Goal: Task Accomplishment & Management: Complete application form

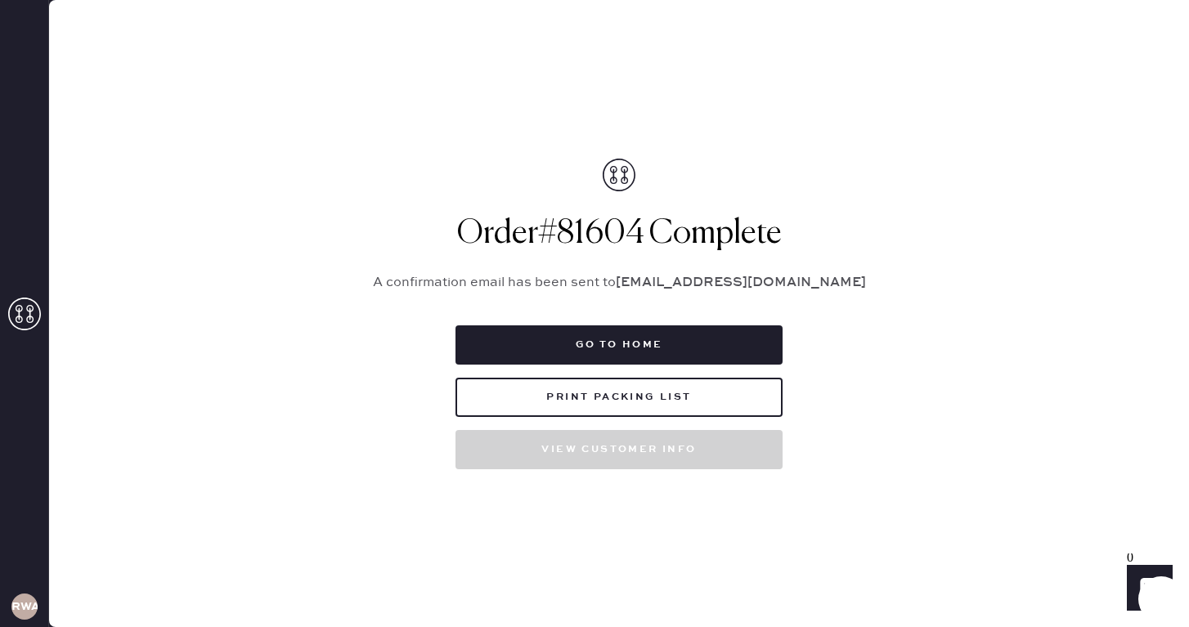
click at [413, 294] on div "Order # 81604 Complete A confirmation email has been sent to [EMAIL_ADDRESS][DO…" at bounding box center [618, 314] width 531 height 311
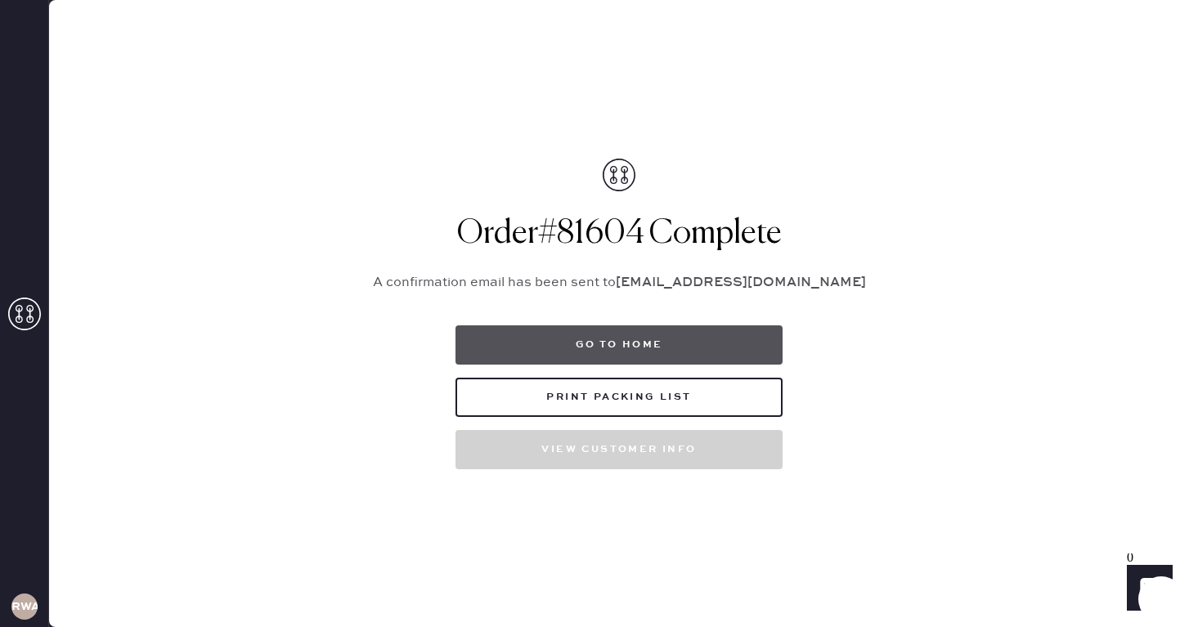
click at [583, 352] on button "Go to home" at bounding box center [618, 344] width 327 height 39
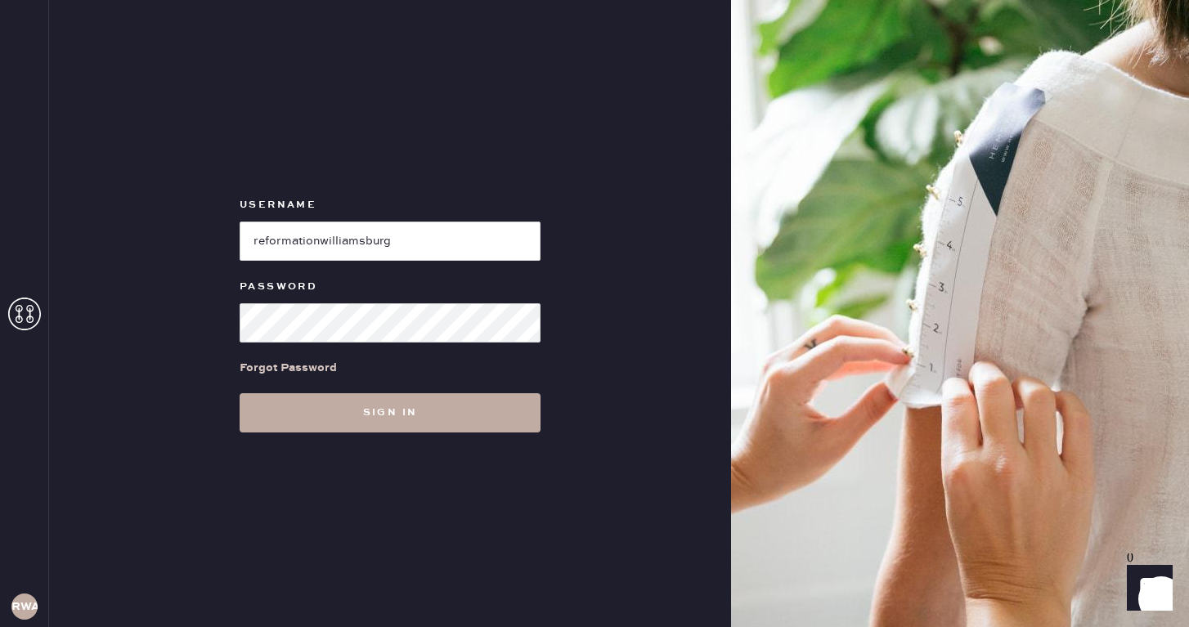
click at [410, 421] on button "Sign in" at bounding box center [390, 412] width 301 height 39
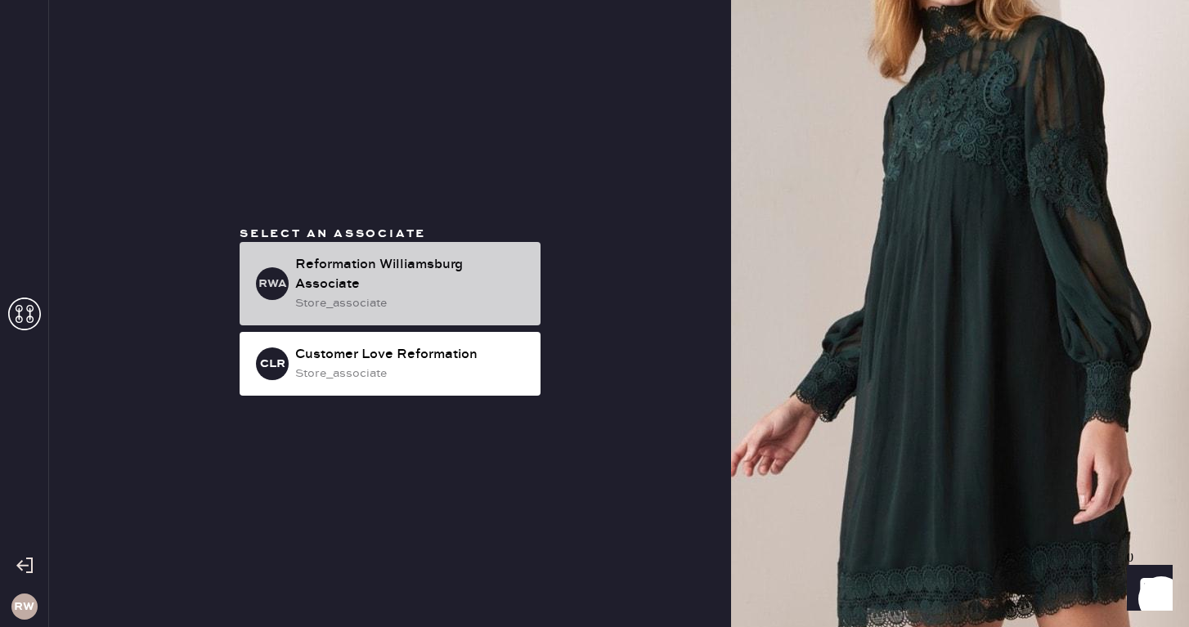
click at [414, 273] on div "Reformation Williamsburg Associate" at bounding box center [411, 274] width 232 height 39
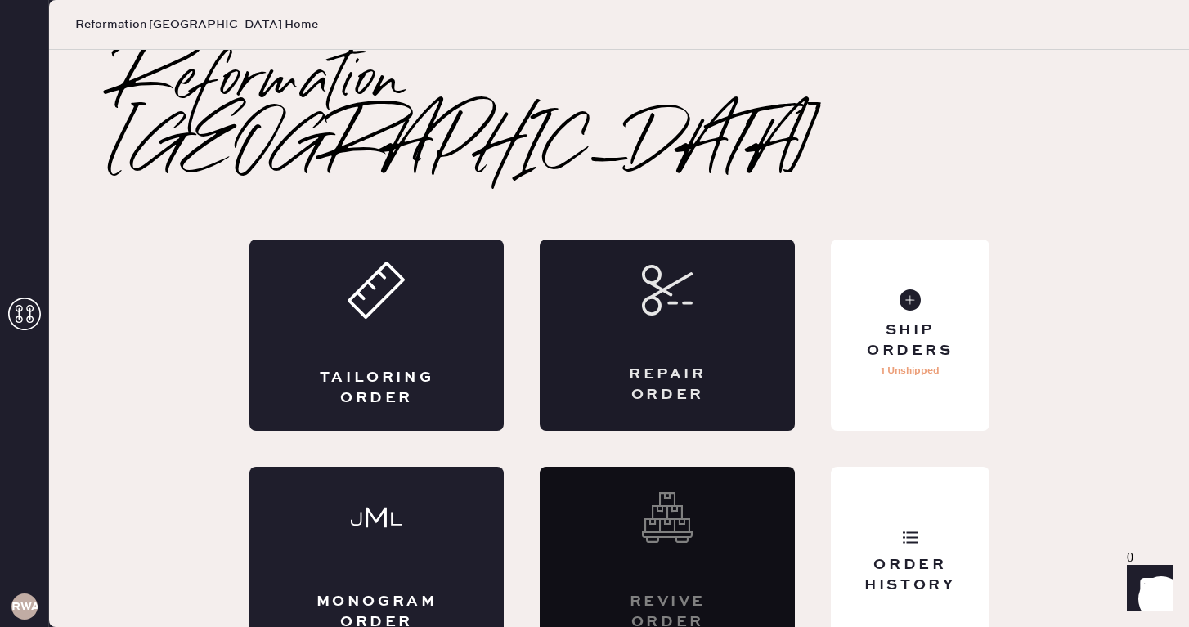
click at [674, 311] on div "Repair Order" at bounding box center [667, 335] width 255 height 191
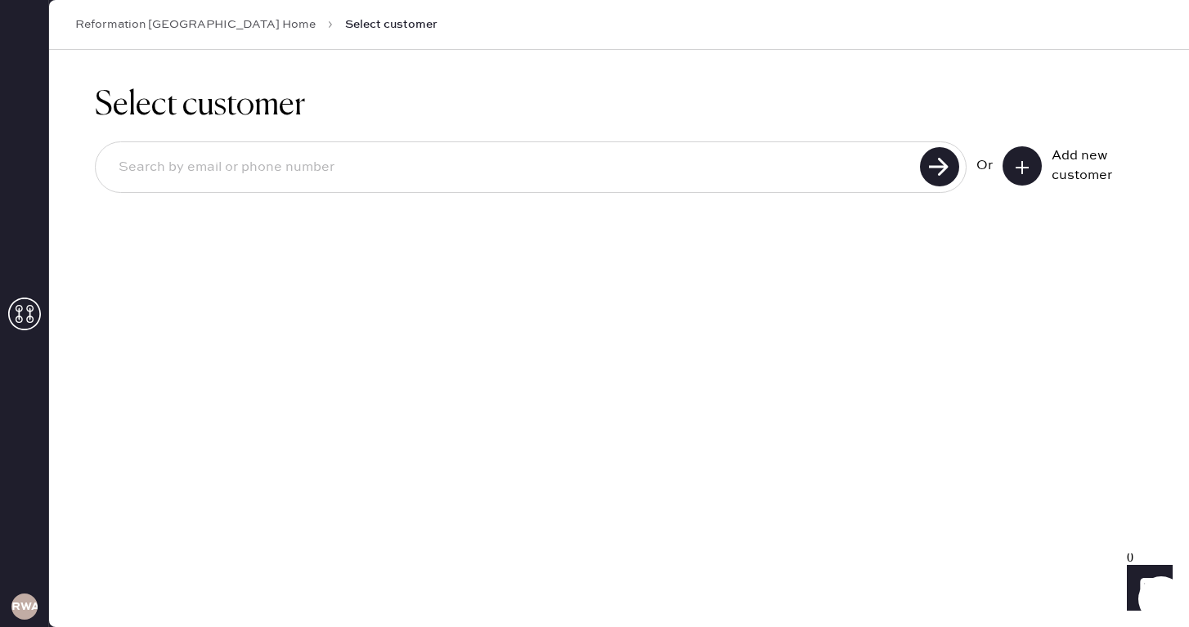
click at [798, 170] on input at bounding box center [509, 168] width 809 height 38
type input "[EMAIL_ADDRESS][DOMAIN_NAME]"
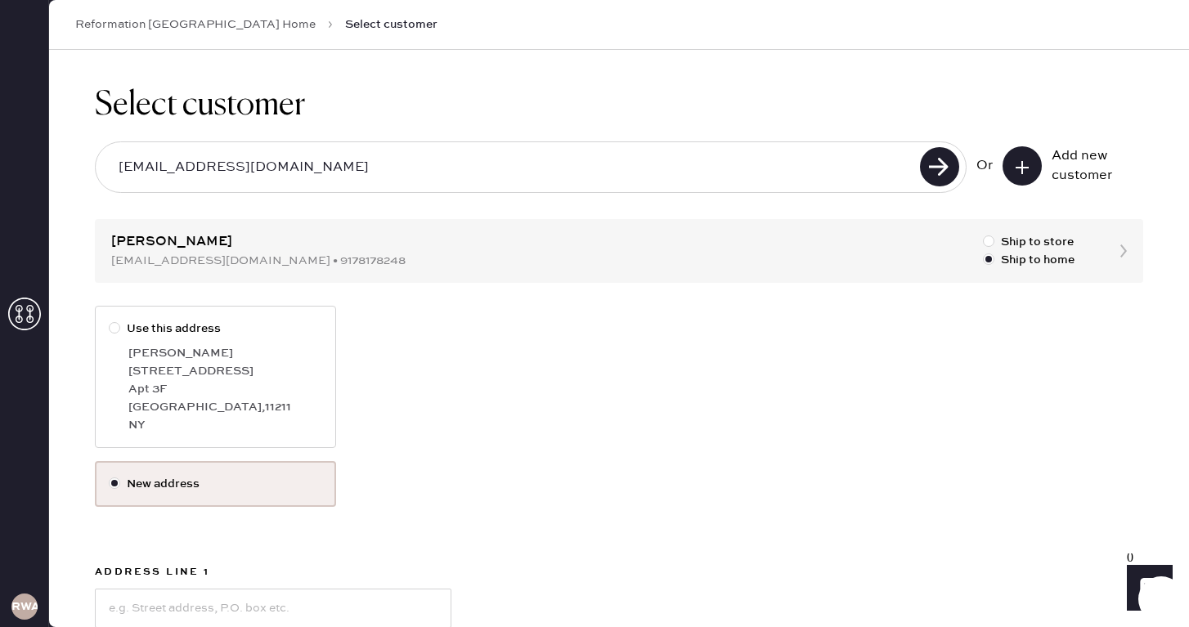
click at [281, 365] on div "[STREET_ADDRESS]" at bounding box center [225, 371] width 194 height 18
click at [110, 320] on input "Use this address" at bounding box center [109, 320] width 1 height 1
radio input "true"
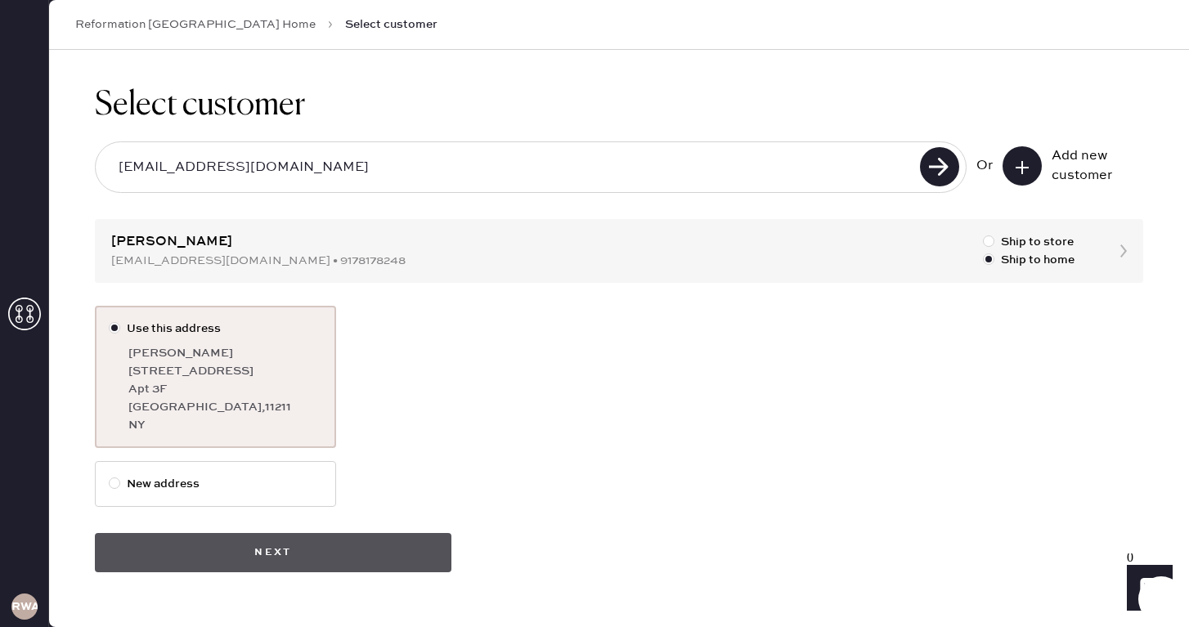
click at [390, 548] on button "Next" at bounding box center [273, 552] width 356 height 39
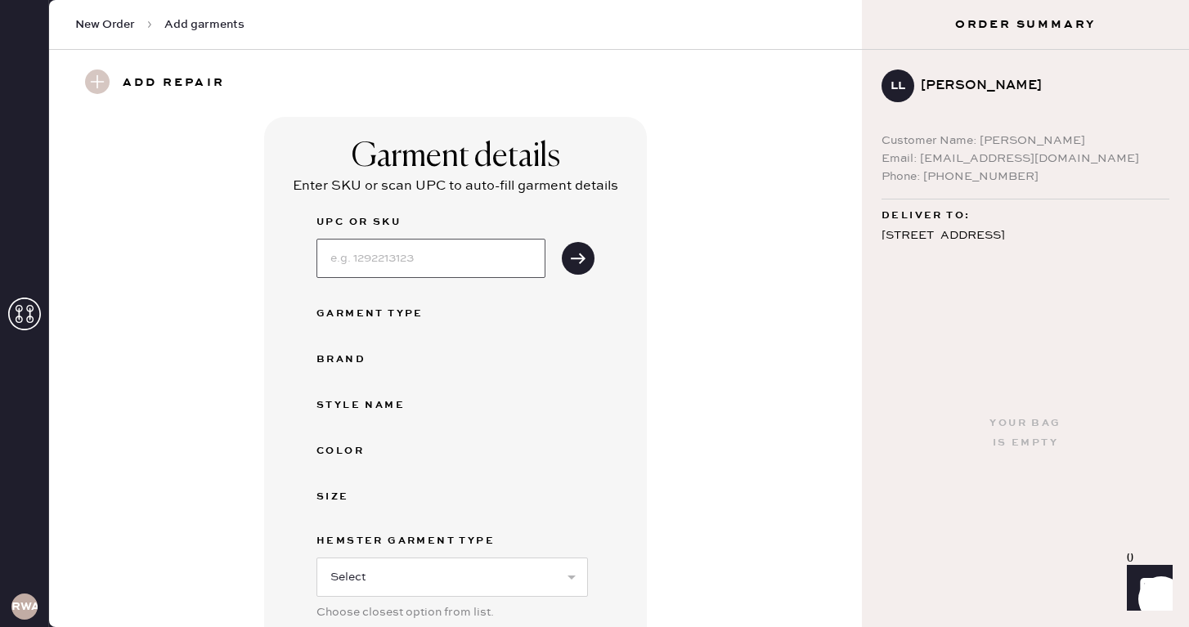
click at [464, 265] on input at bounding box center [430, 258] width 229 height 39
click at [584, 451] on div "Color" at bounding box center [455, 451] width 278 height 20
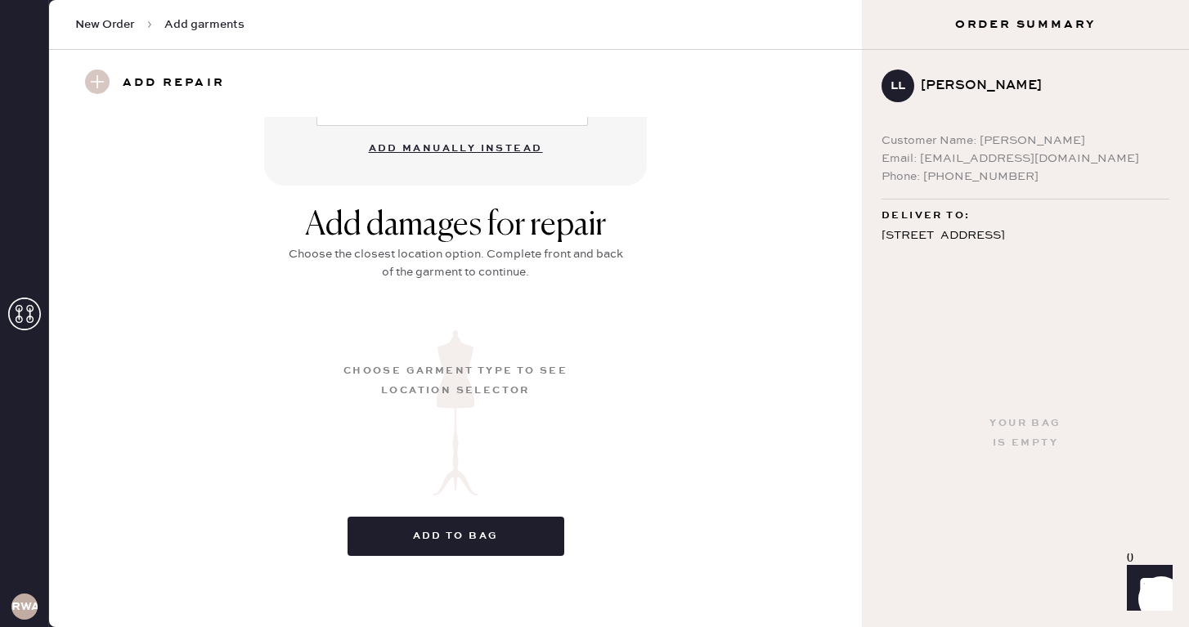
scroll to position [329, 0]
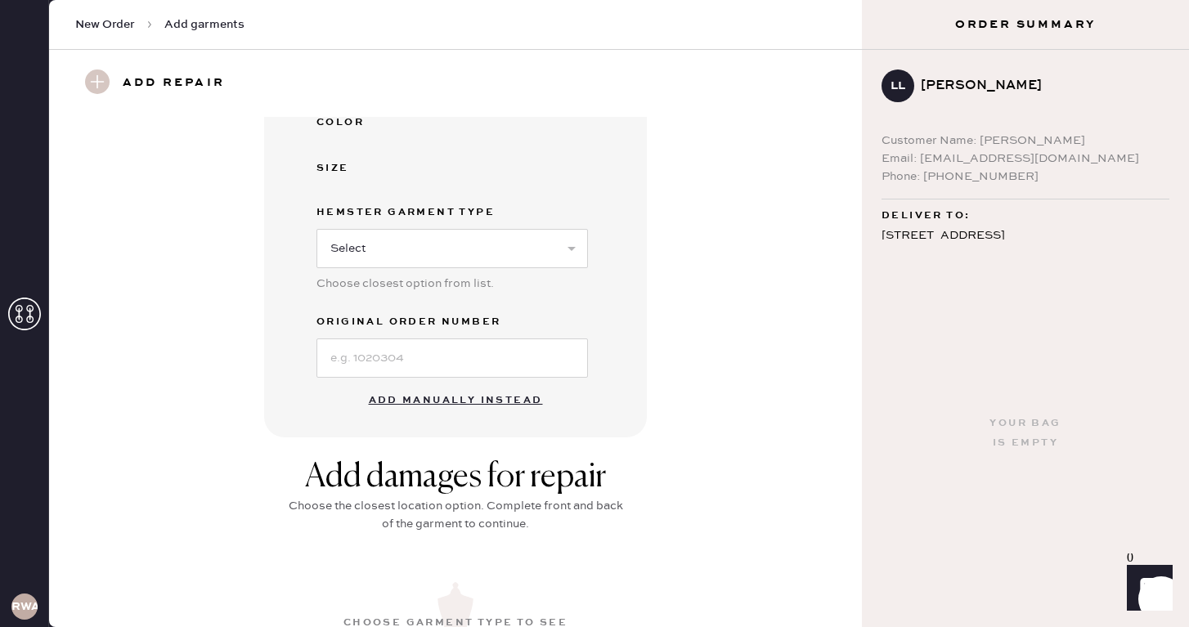
click at [459, 399] on button "Add manually instead" at bounding box center [456, 400] width 194 height 33
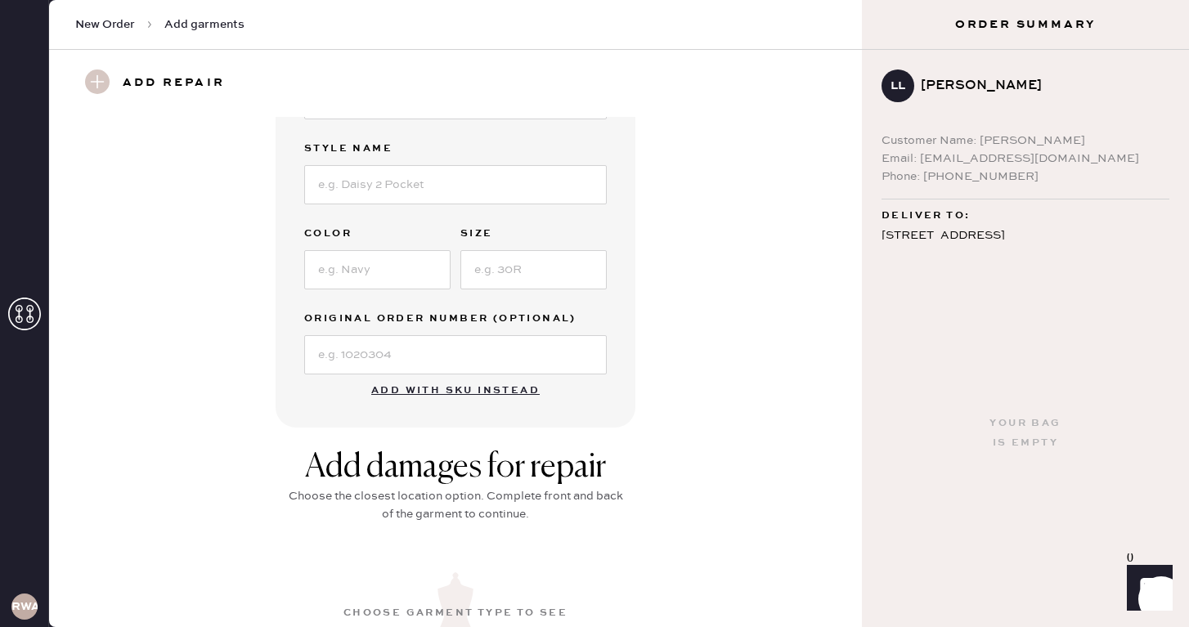
scroll to position [0, 0]
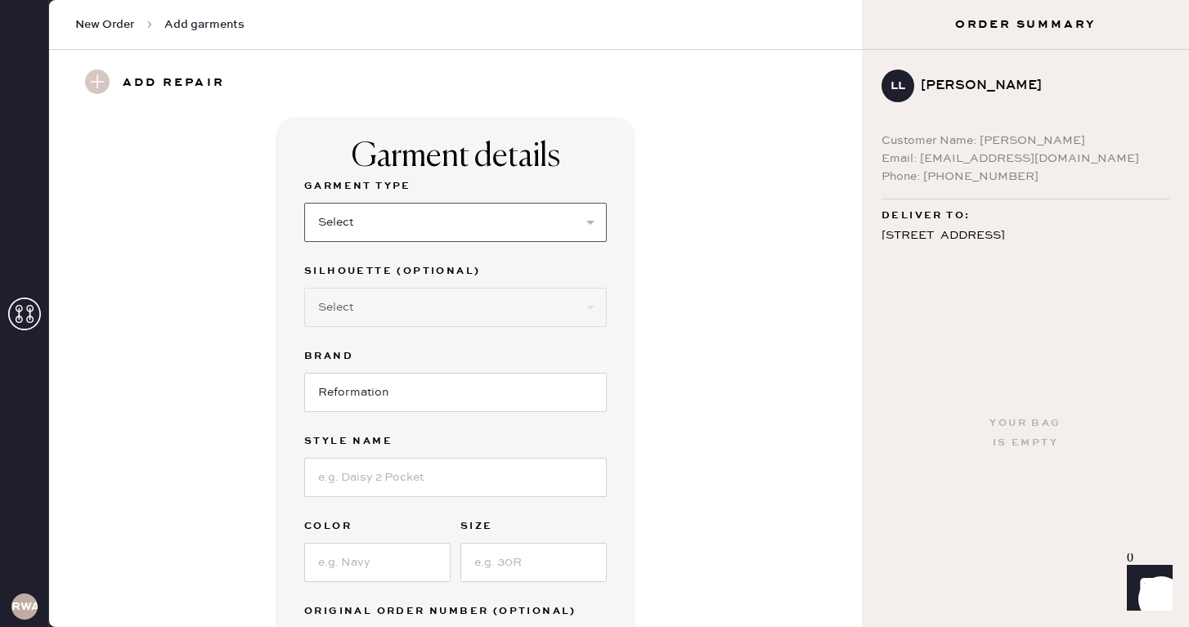
click at [501, 217] on select "Select Basic Skirt Jeans Leggings Pants Shorts Basic Sleeved Dress Basic Sleeve…" at bounding box center [455, 222] width 302 height 39
select select "7"
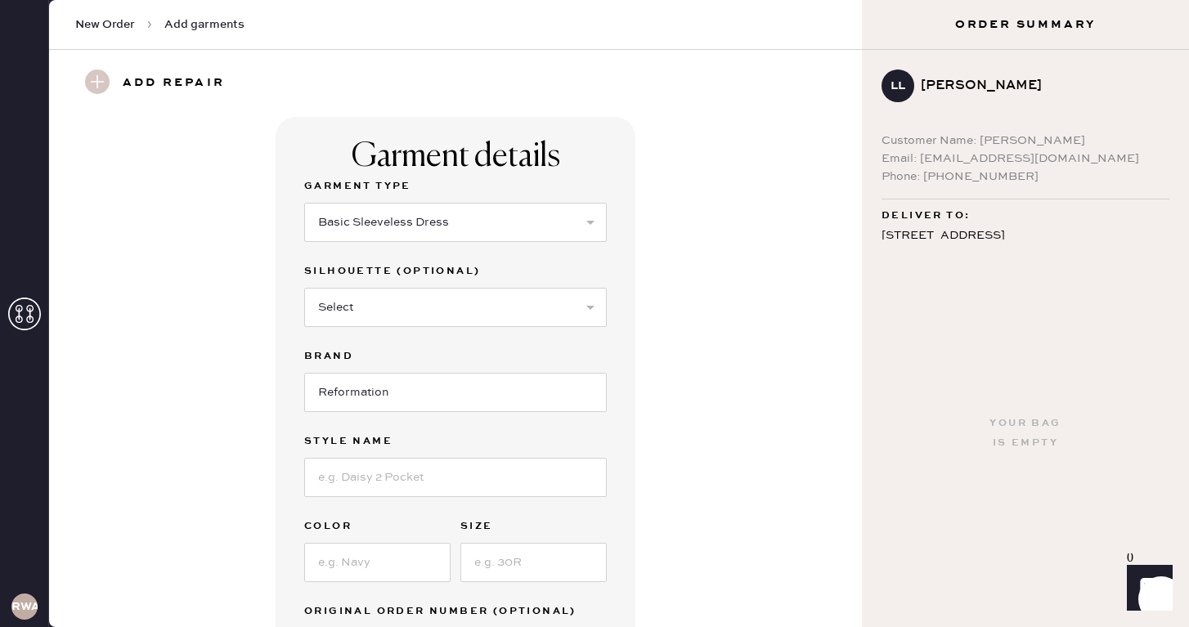
click at [699, 408] on div "Garment details Garment Type Select Basic Skirt Jeans Leggings Pants Shorts Bas…" at bounding box center [455, 418] width 754 height 603
click at [480, 488] on input at bounding box center [455, 477] width 302 height 39
type input "NA"
click at [386, 558] on input at bounding box center [377, 562] width 146 height 39
type input "Ivory"
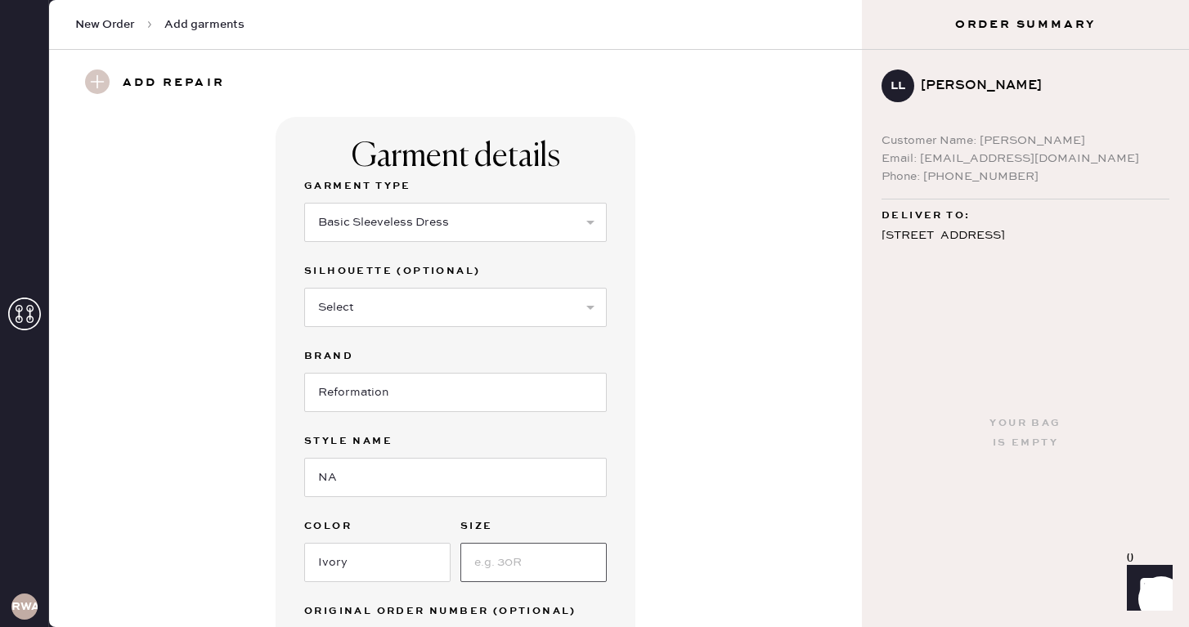
click at [523, 564] on input at bounding box center [533, 562] width 146 height 39
type input "0"
click at [725, 433] on div "Garment details Garment Type Select Basic Skirt Jeans Leggings Pants Shorts Bas…" at bounding box center [455, 418] width 754 height 603
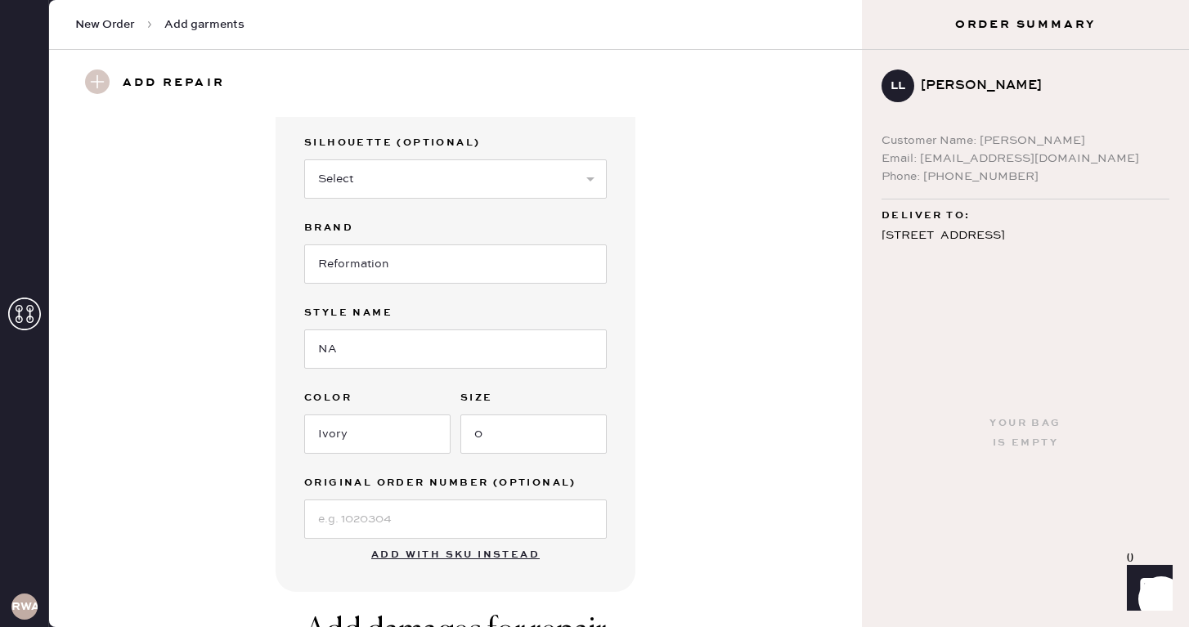
scroll to position [147, 0]
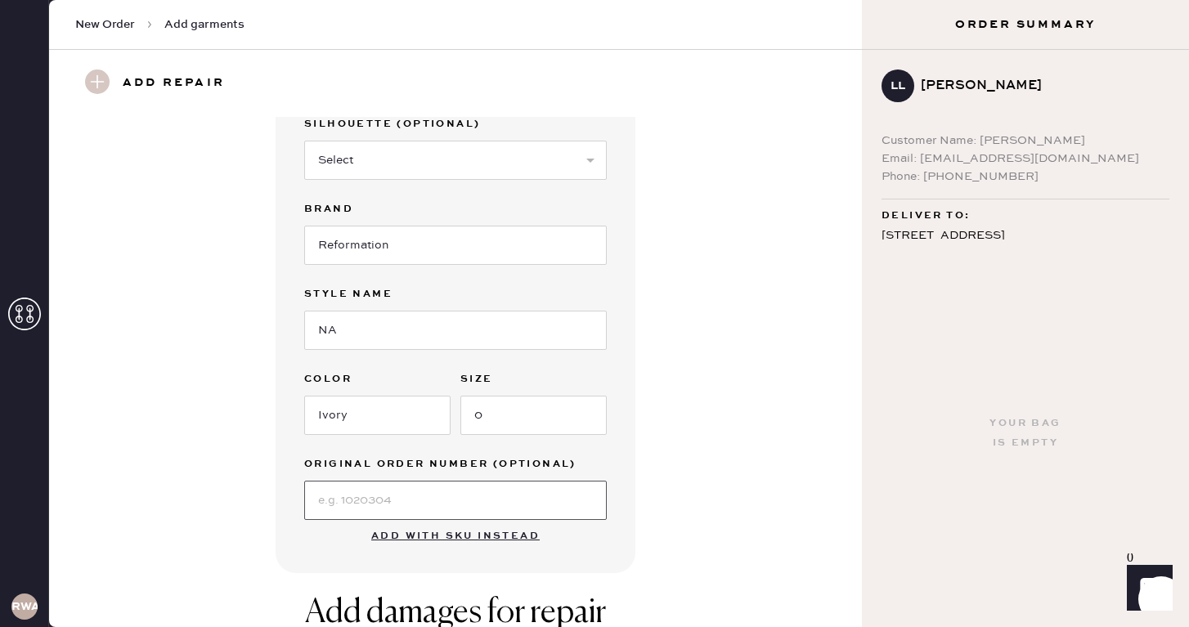
click at [430, 489] on input at bounding box center [455, 500] width 302 height 39
type input "NA"
click at [753, 457] on div "Garment details Garment Type Select Basic Skirt Jeans Leggings Pants Shorts Bas…" at bounding box center [455, 271] width 754 height 603
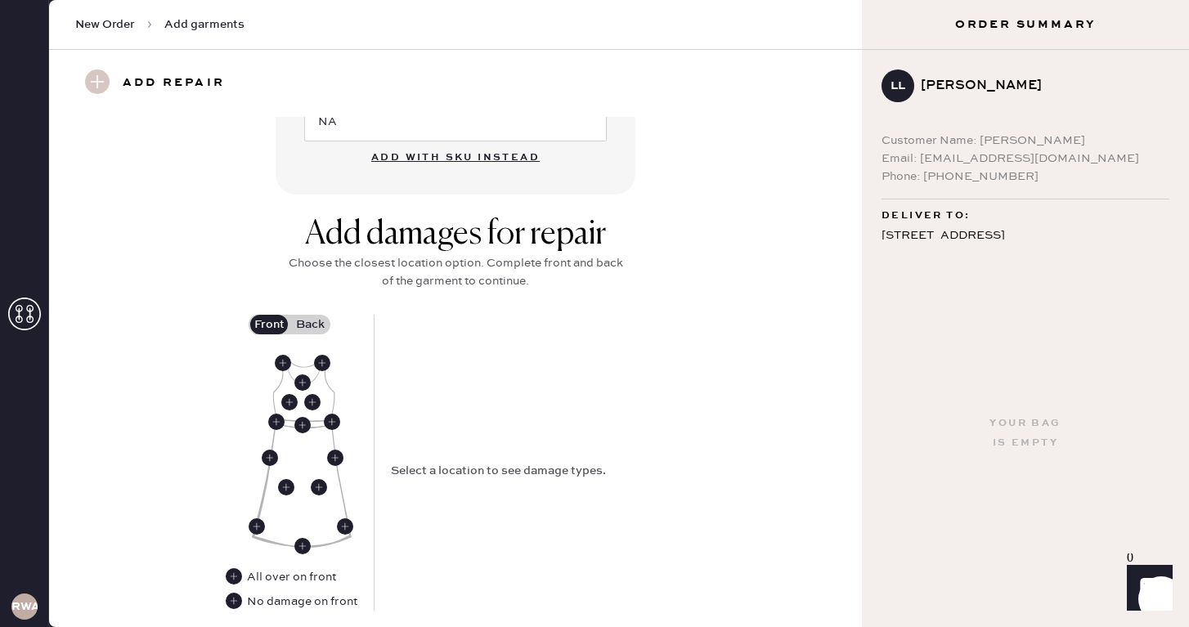
scroll to position [568, 0]
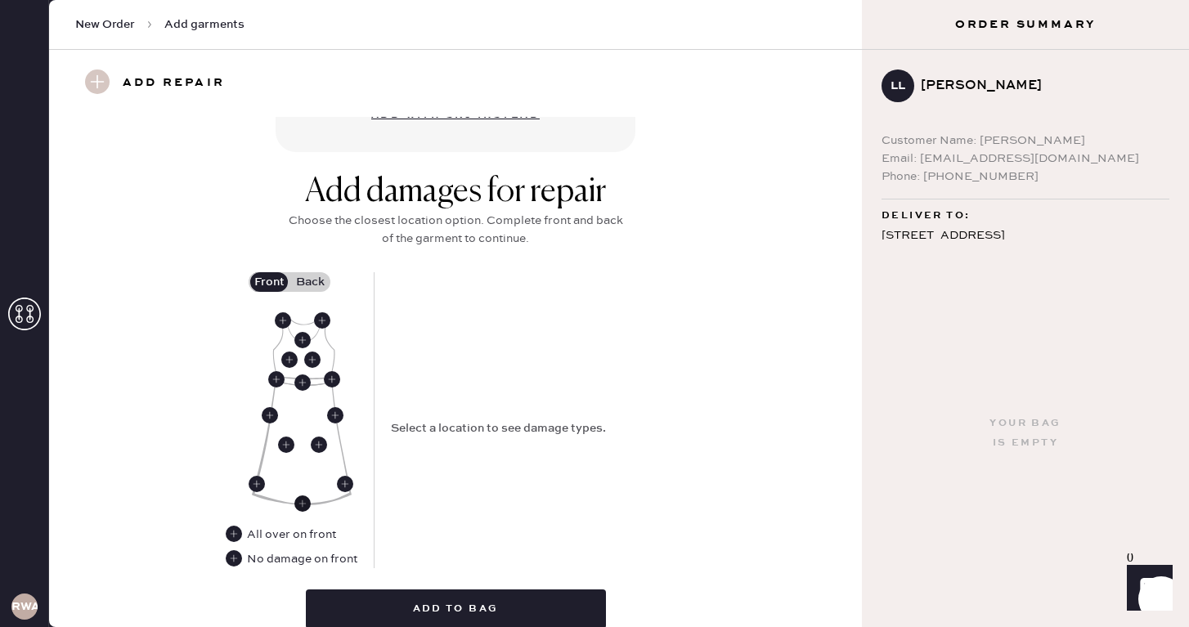
click at [303, 498] on use at bounding box center [302, 503] width 16 height 16
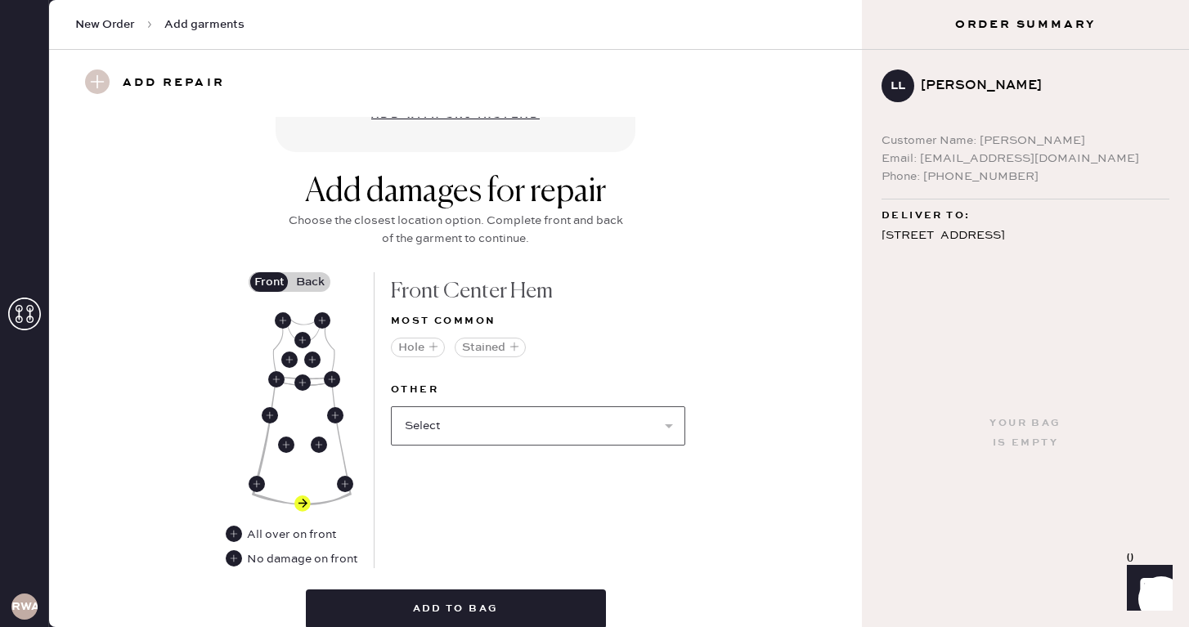
click at [672, 419] on select "Select Broken / Ripped Hem Broken Beads Broken Belt Loop Broken Button Broken C…" at bounding box center [538, 425] width 294 height 39
select select "1612"
select select
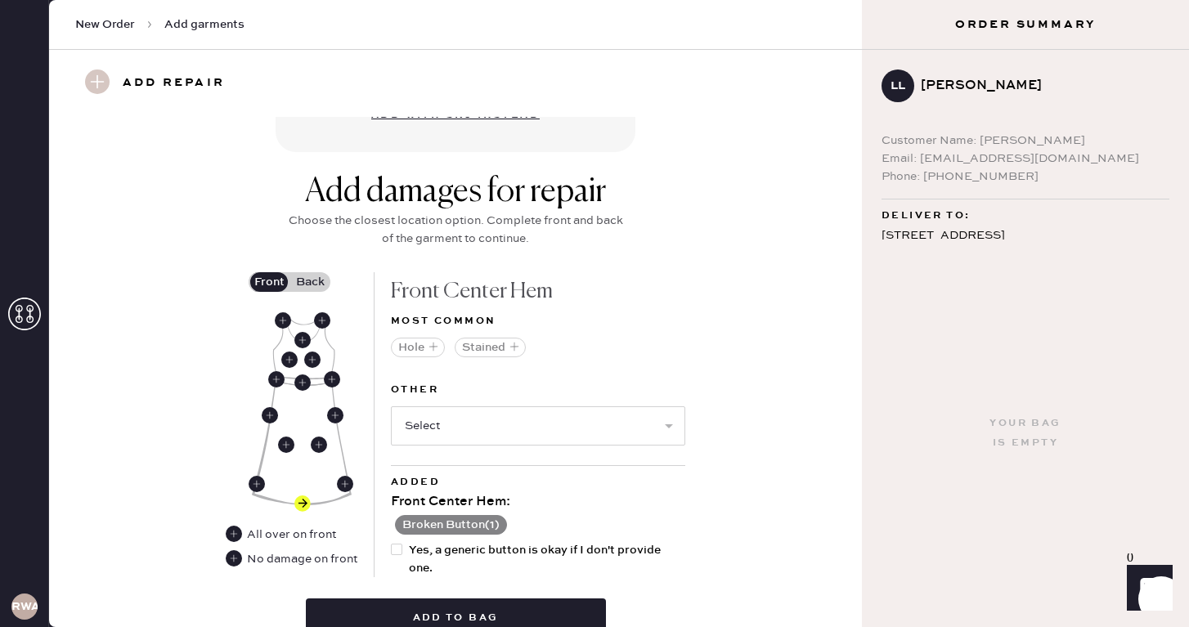
click at [677, 492] on div "Front Center Hem :" at bounding box center [538, 502] width 294 height 20
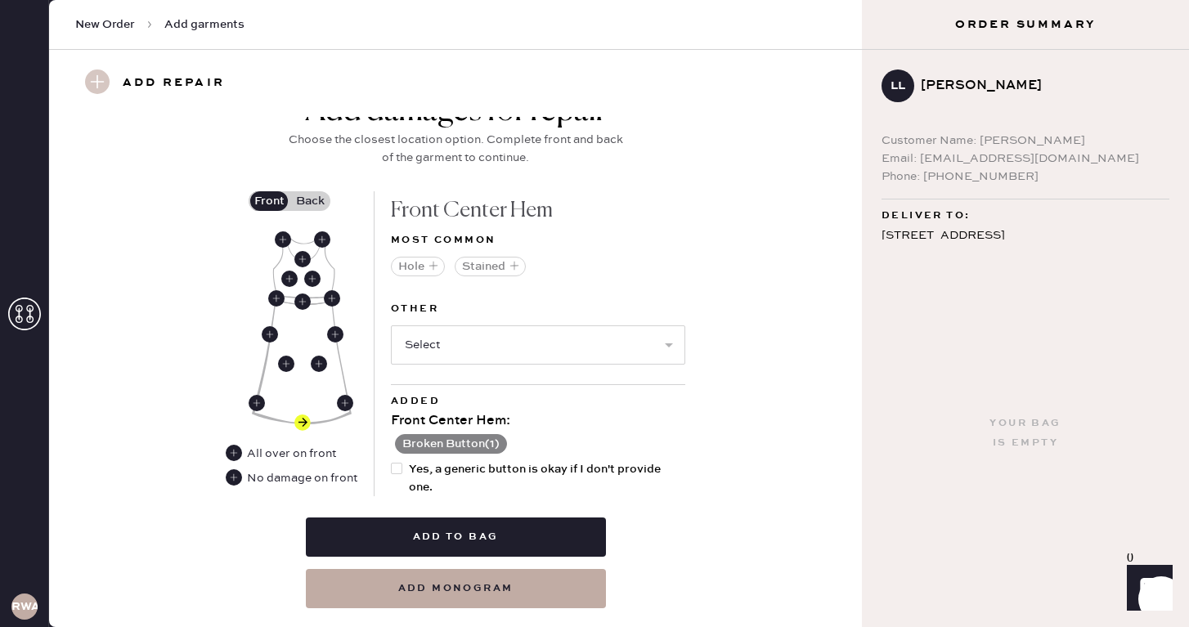
click at [680, 420] on div "Front Center Hem :" at bounding box center [538, 421] width 294 height 20
click at [398, 465] on div at bounding box center [396, 468] width 11 height 11
click at [392, 461] on input "Yes, a generic button is okay if I don't provide one." at bounding box center [391, 460] width 1 height 1
checkbox input "true"
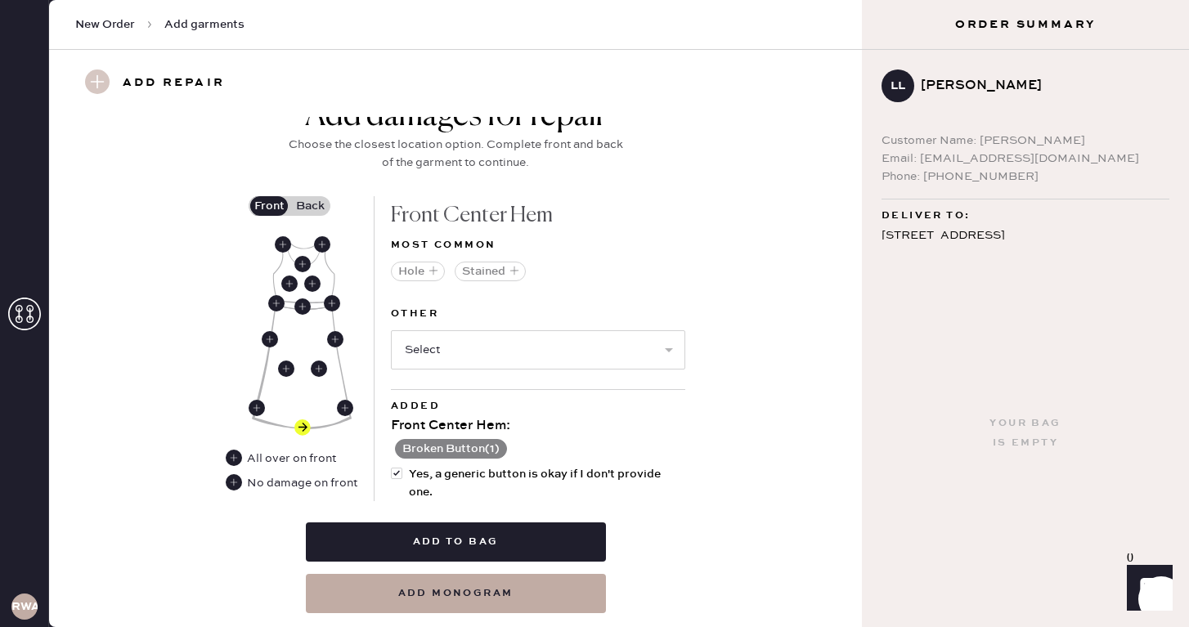
scroll to position [634, 0]
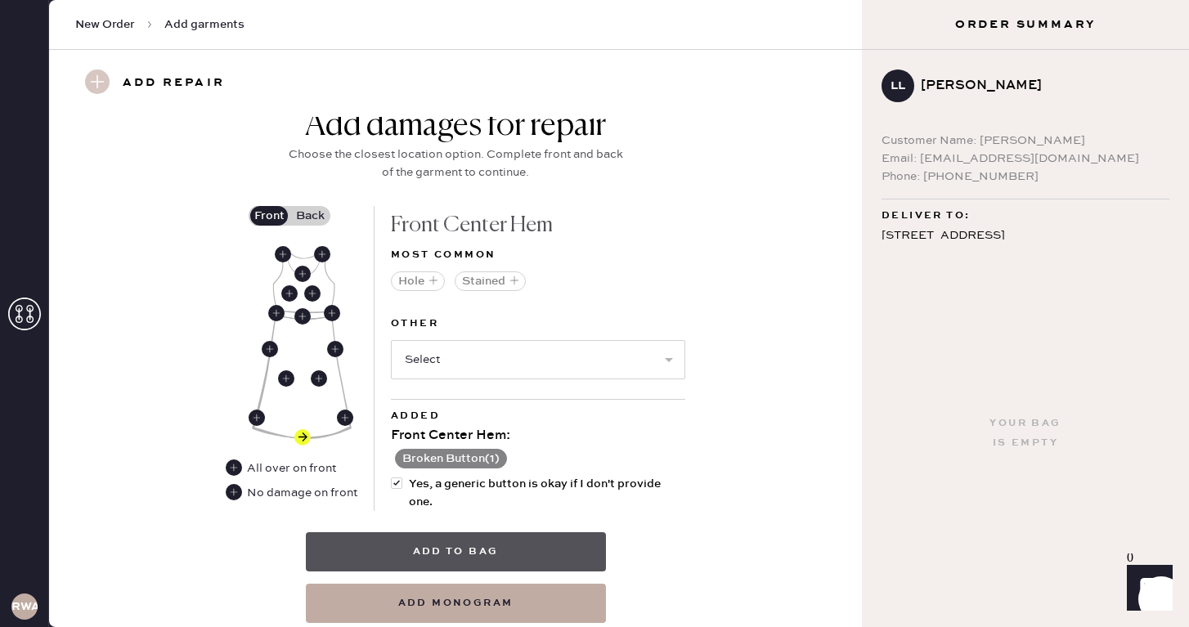
click at [487, 553] on button "Add to bag" at bounding box center [456, 551] width 300 height 39
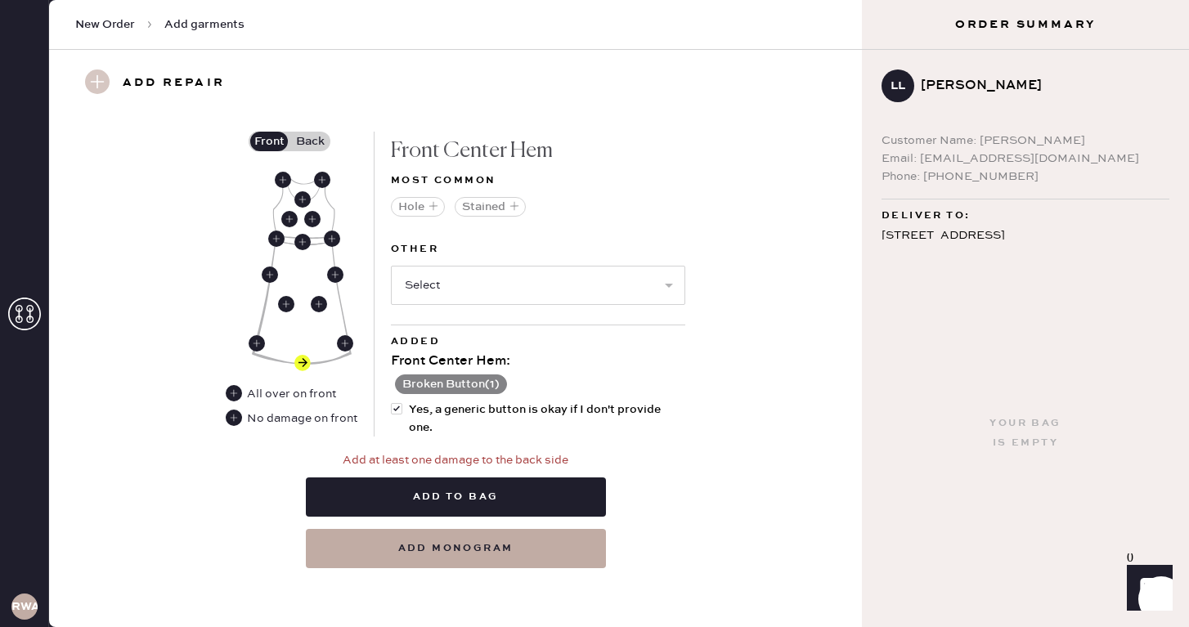
scroll to position [667, 0]
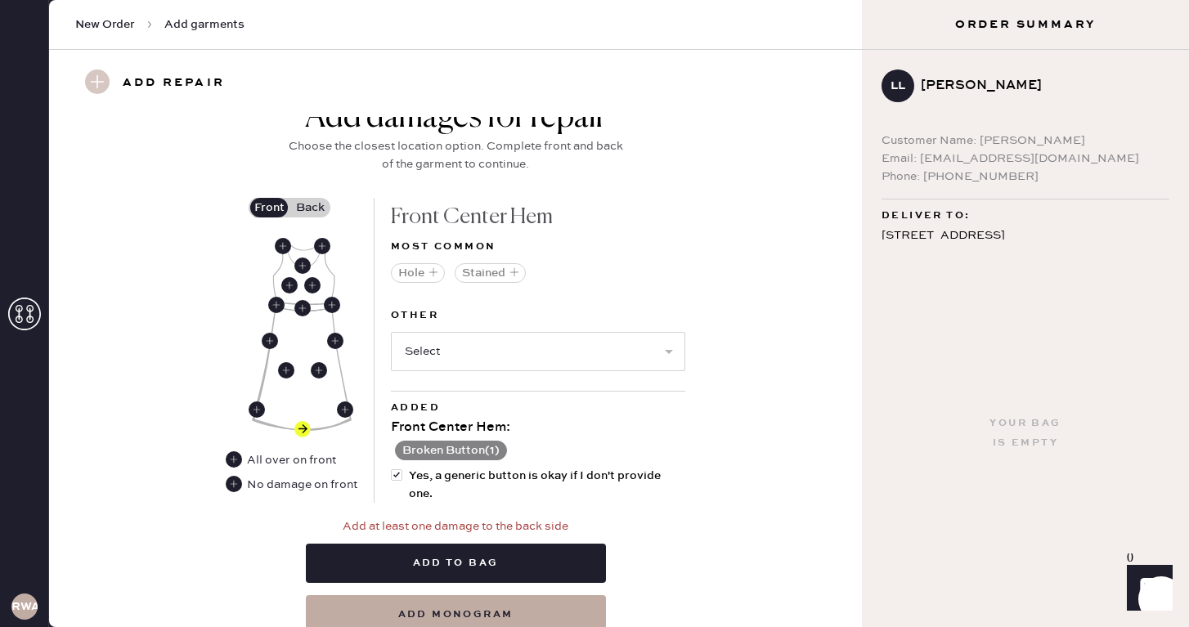
click at [305, 210] on label "Back" at bounding box center [309, 208] width 41 height 20
click at [310, 208] on input "Back" at bounding box center [310, 208] width 0 height 0
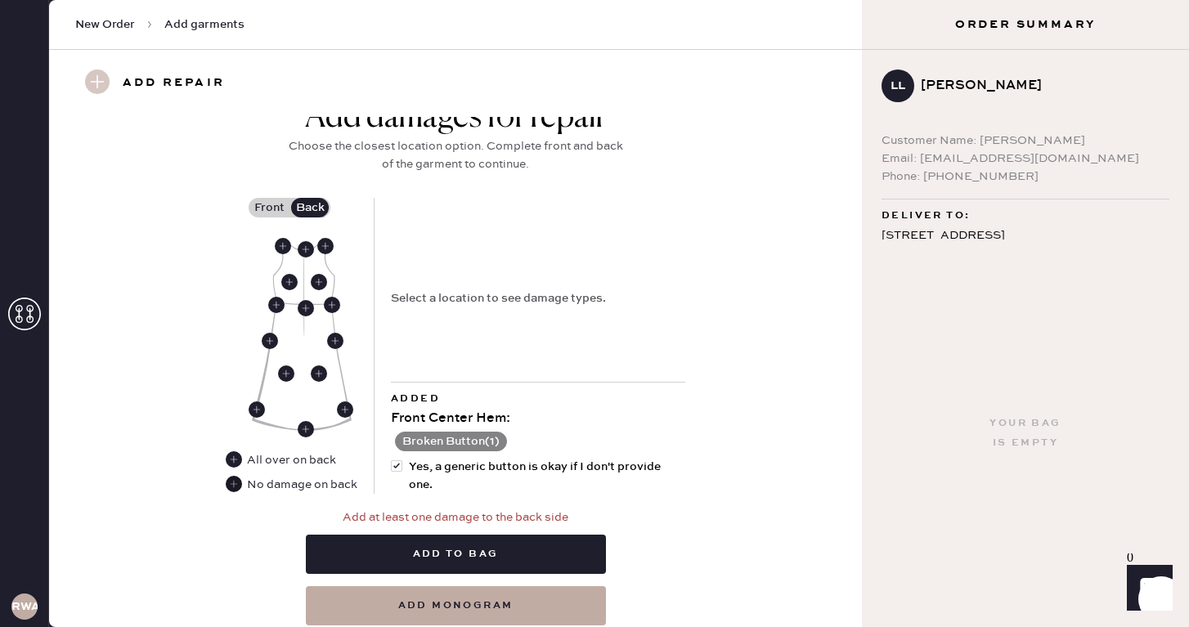
click at [237, 478] on use at bounding box center [234, 484] width 16 height 16
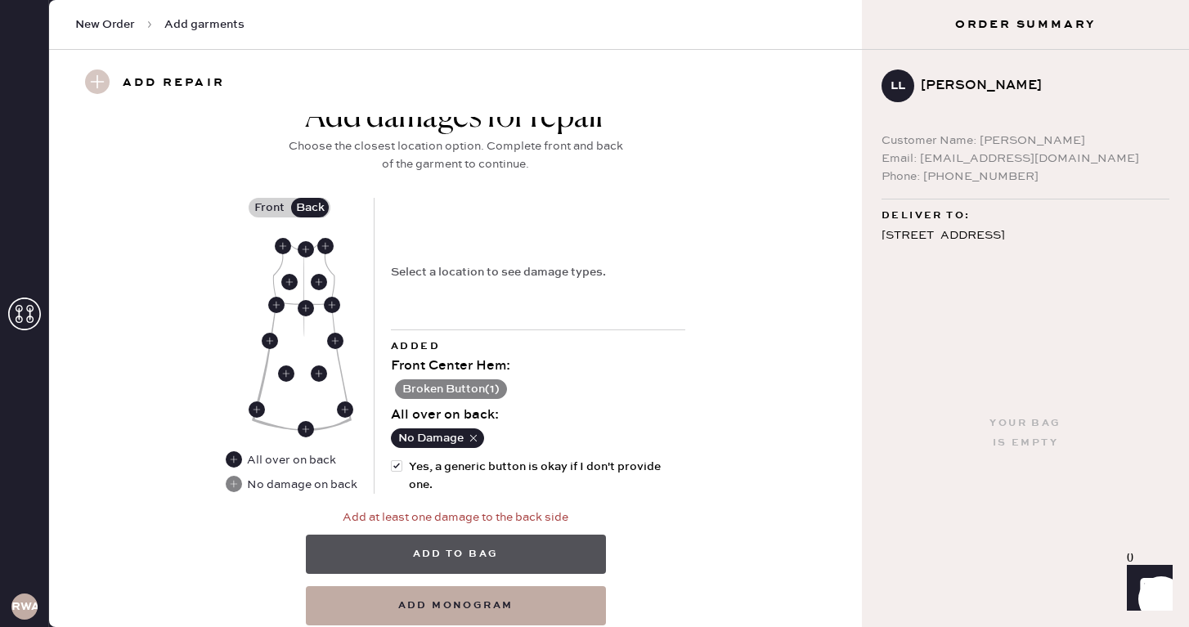
click at [486, 547] on button "Add to bag" at bounding box center [456, 554] width 300 height 39
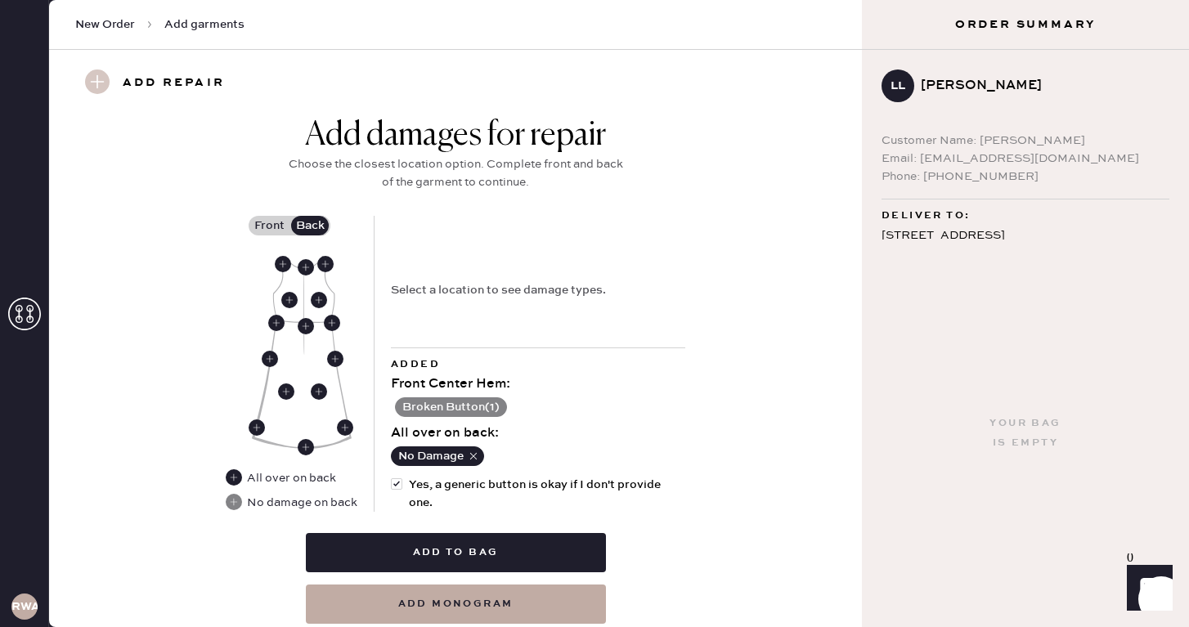
scroll to position [676, 0]
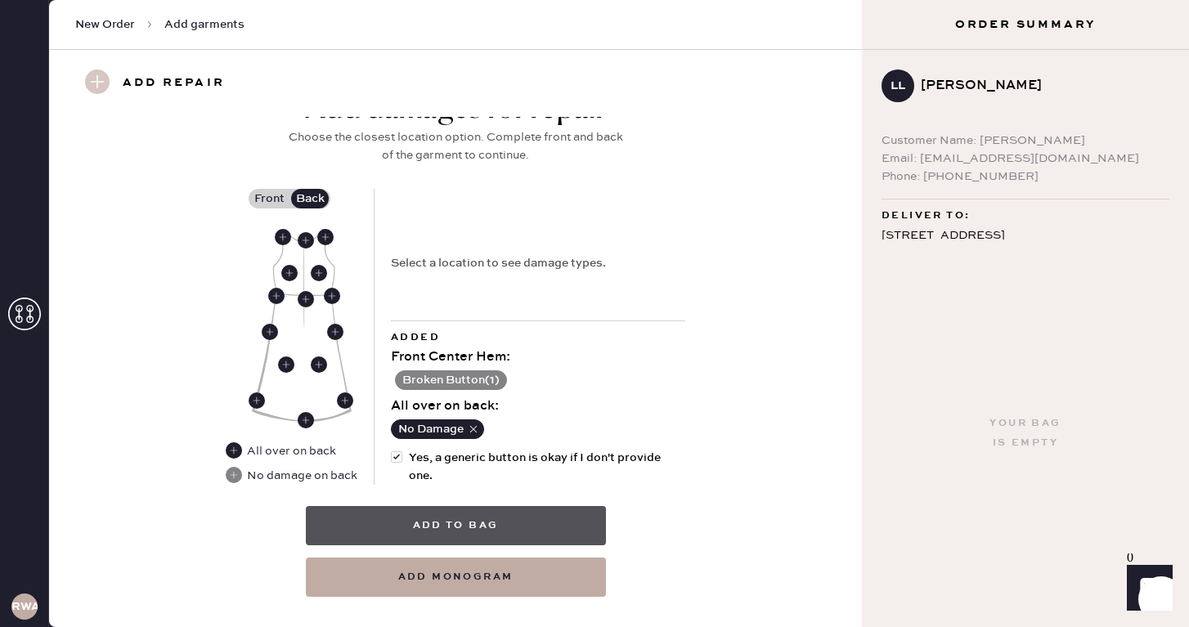
click at [523, 522] on button "Add to bag" at bounding box center [456, 525] width 300 height 39
click at [455, 517] on button "Add to bag" at bounding box center [456, 525] width 300 height 39
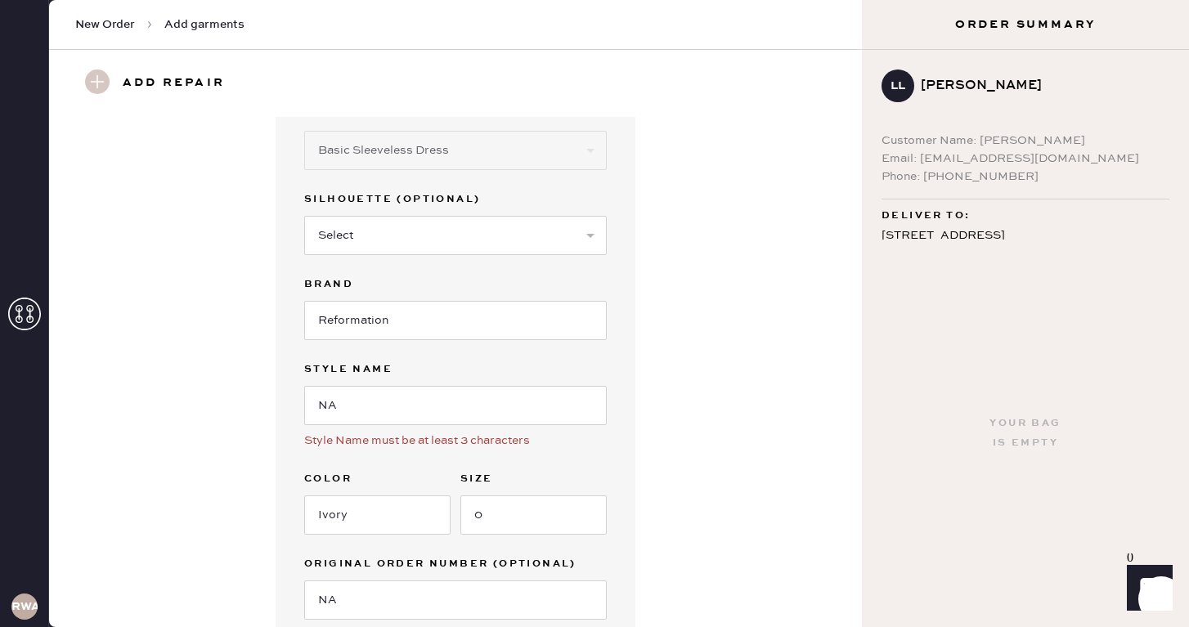
scroll to position [70, 0]
click at [410, 417] on input "NA" at bounding box center [455, 406] width 302 height 39
click at [329, 406] on input "NA" at bounding box center [455, 406] width 302 height 39
type input "N/A"
click at [686, 383] on div "Garment details Garment Type Select Basic Skirt Jeans Leggings Pants Shorts Bas…" at bounding box center [455, 361] width 754 height 628
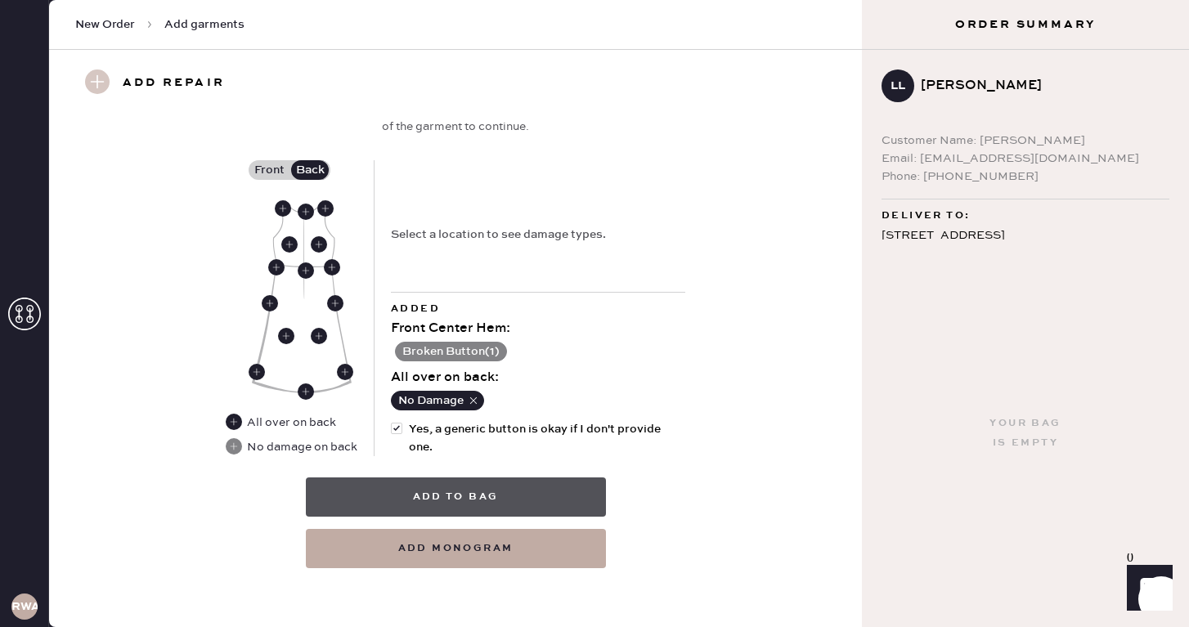
click at [512, 489] on button "Add to bag" at bounding box center [456, 496] width 300 height 39
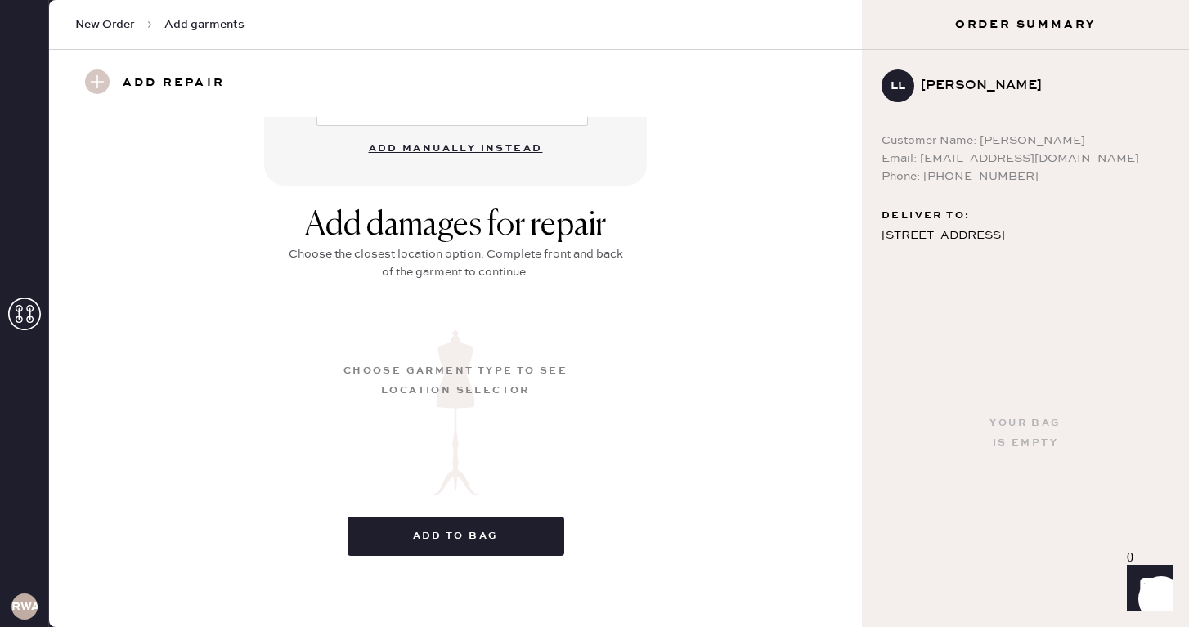
scroll to position [177, 0]
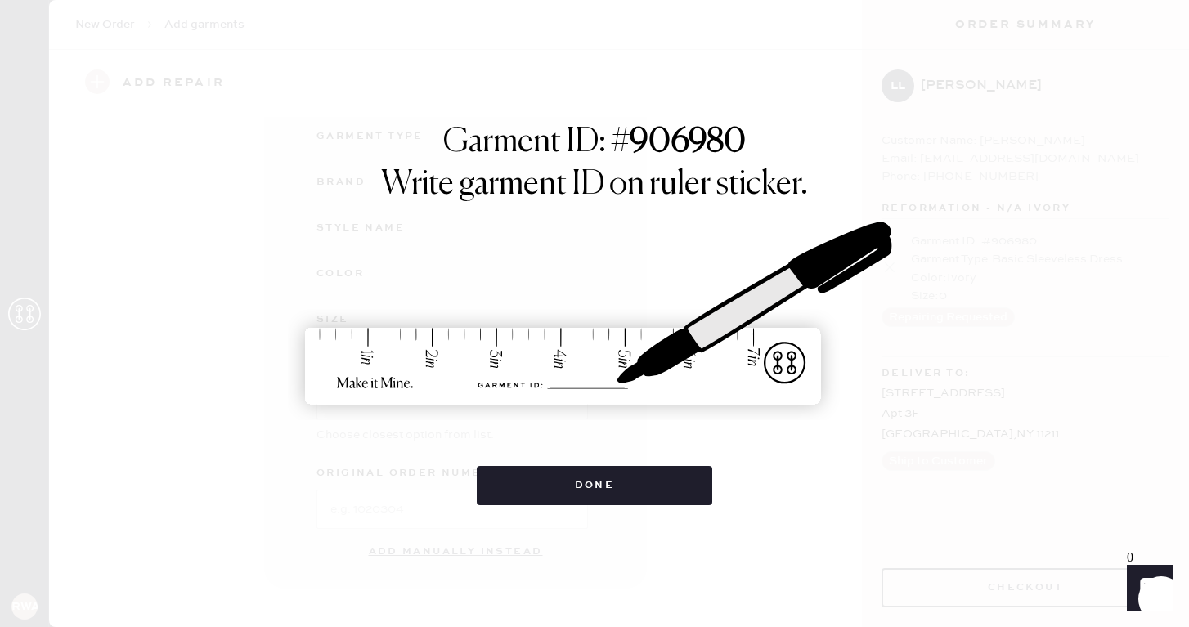
drag, startPoint x: 529, startPoint y: 441, endPoint x: 545, endPoint y: 411, distance: 34.4
click at [572, 417] on img at bounding box center [594, 315] width 613 height 270
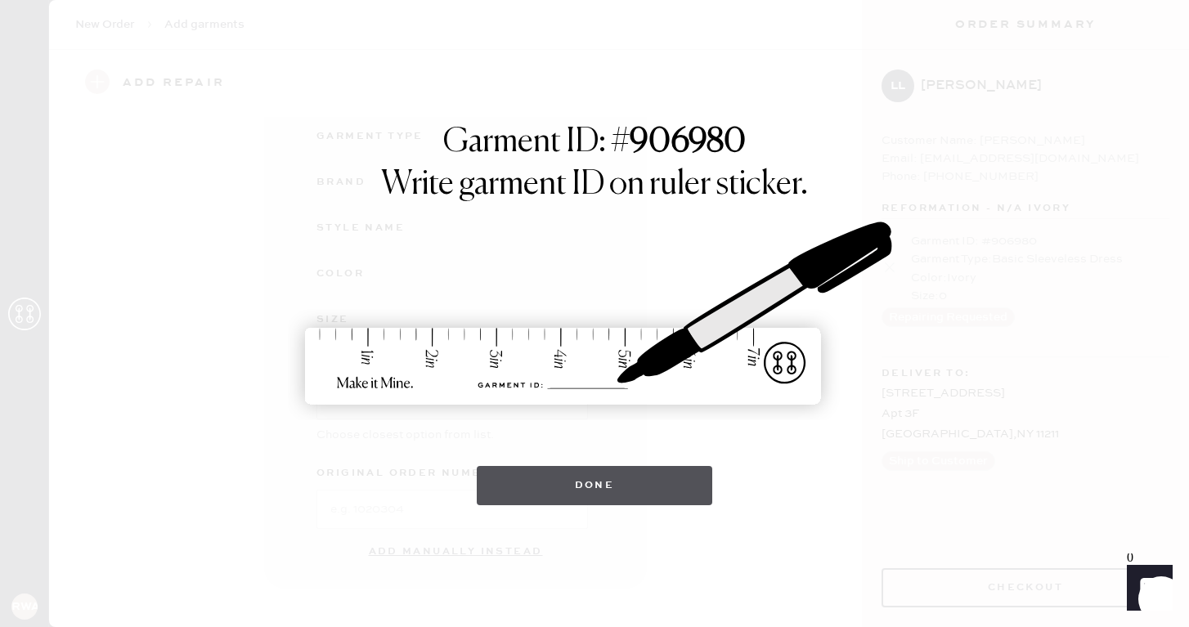
click at [604, 477] on button "Done" at bounding box center [595, 485] width 236 height 39
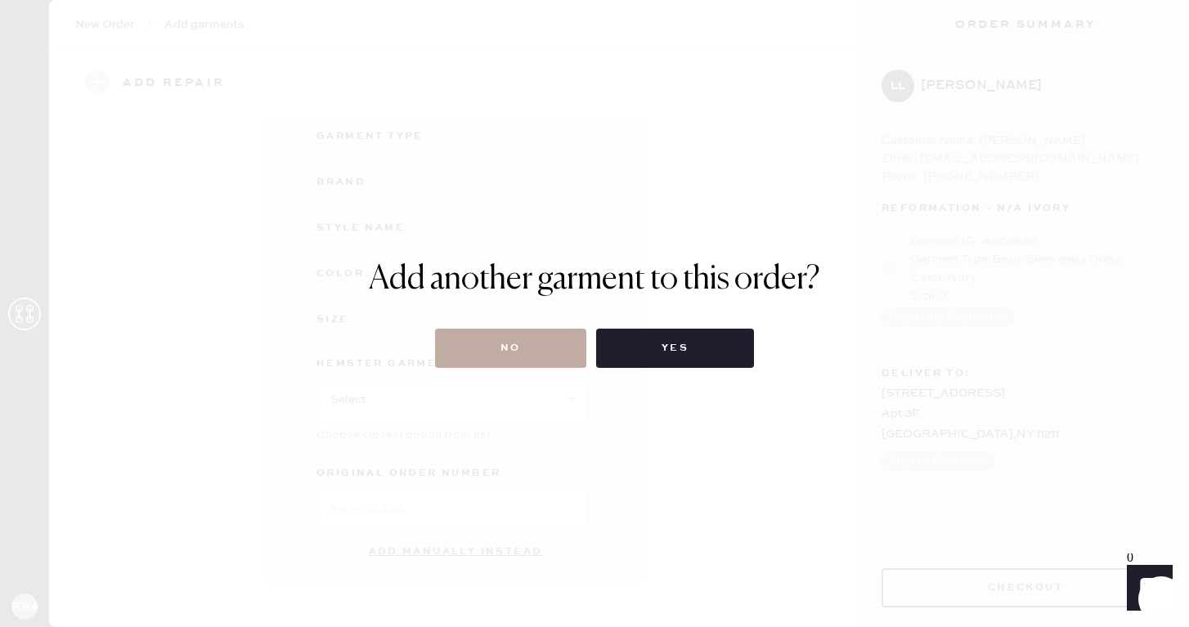
click at [517, 361] on button "No" at bounding box center [510, 348] width 151 height 39
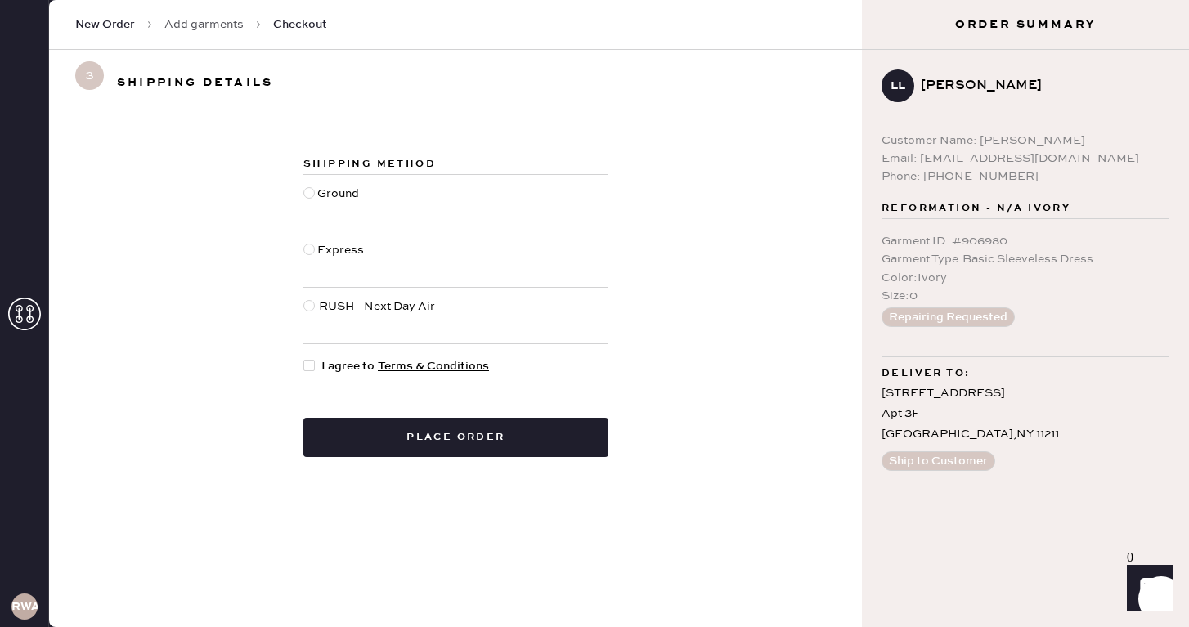
click at [311, 194] on div at bounding box center [308, 192] width 11 height 11
click at [304, 186] on input "Ground" at bounding box center [303, 185] width 1 height 1
radio input "true"
click at [312, 373] on div at bounding box center [312, 366] width 18 height 18
click at [304, 358] on input "I agree to Terms & Conditions" at bounding box center [303, 357] width 1 height 1
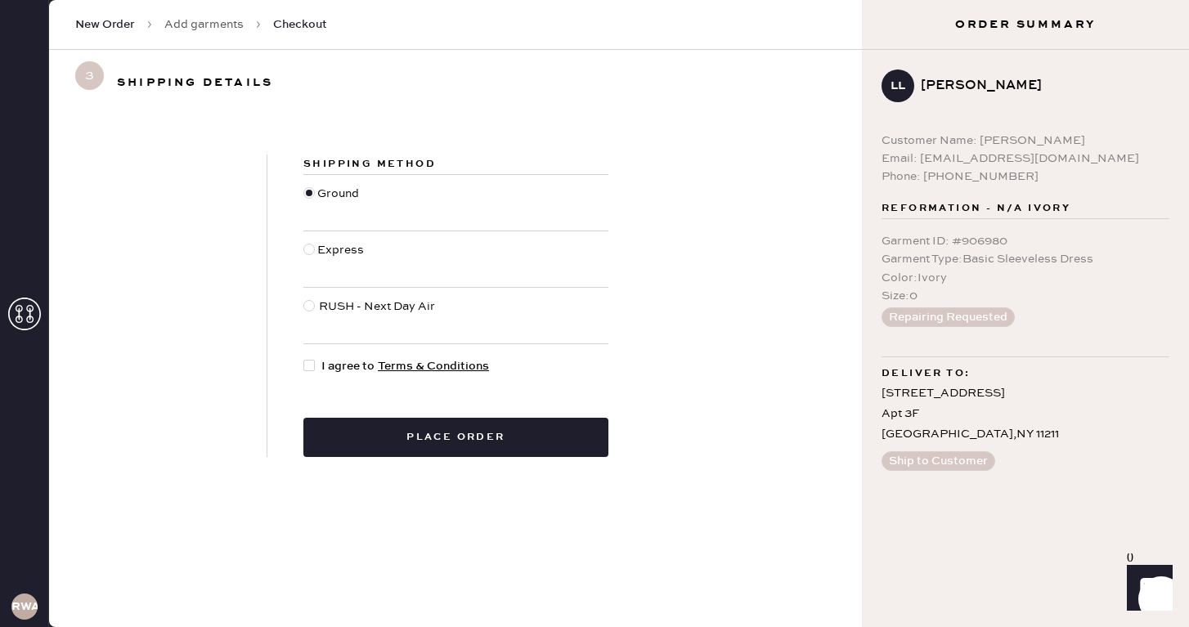
checkbox input "true"
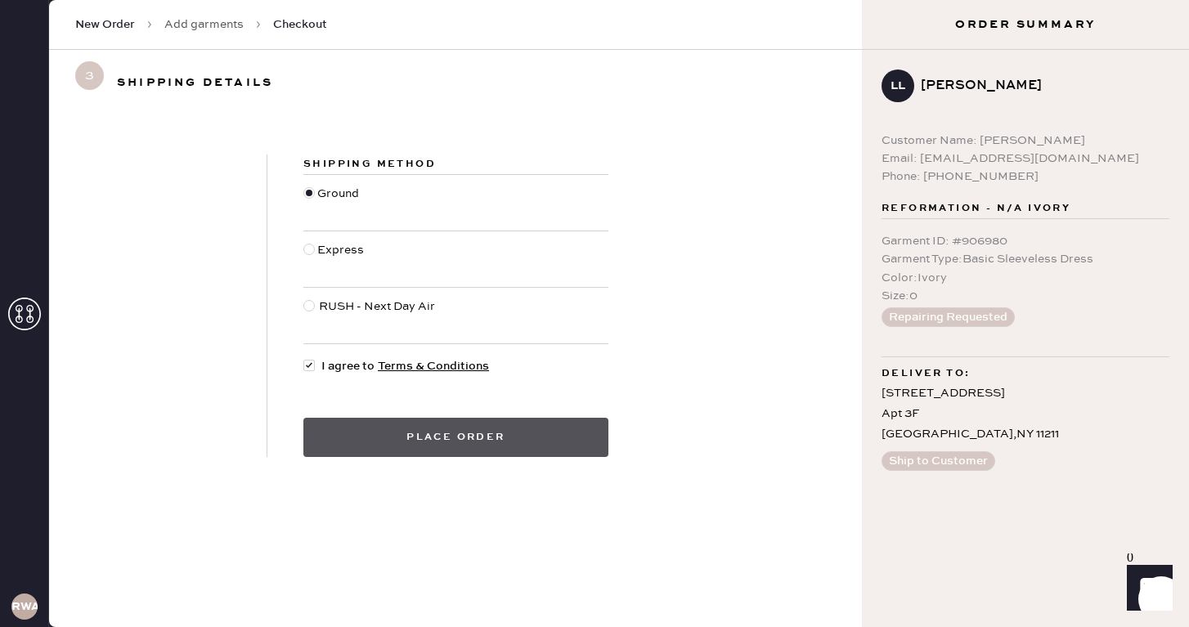
click at [492, 446] on button "Place order" at bounding box center [455, 437] width 305 height 39
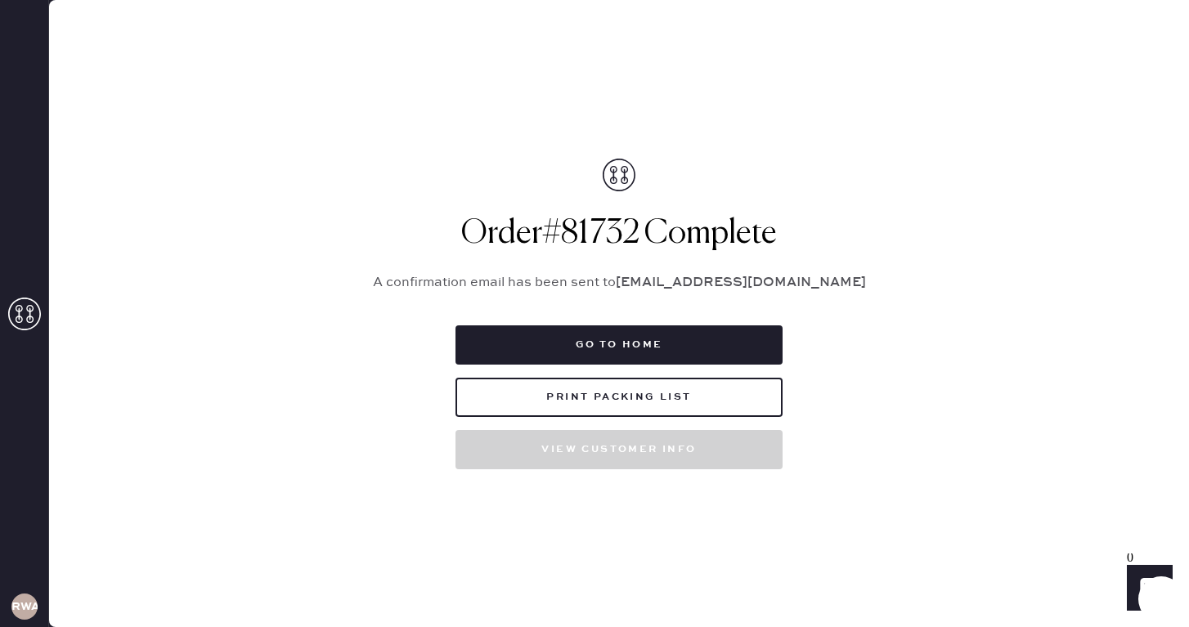
click at [913, 213] on div "Packing list Order # 81732 Customer information # 75736 [PERSON_NAME] [EMAIL_AD…" at bounding box center [619, 313] width 1140 height 627
